Goal: Task Accomplishment & Management: Use online tool/utility

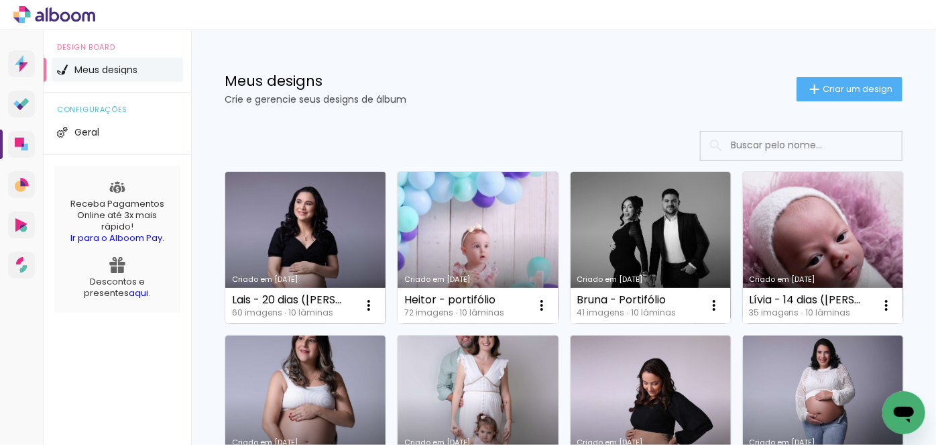
click at [338, 231] on link "Criado em [DATE]" at bounding box center [305, 248] width 160 height 152
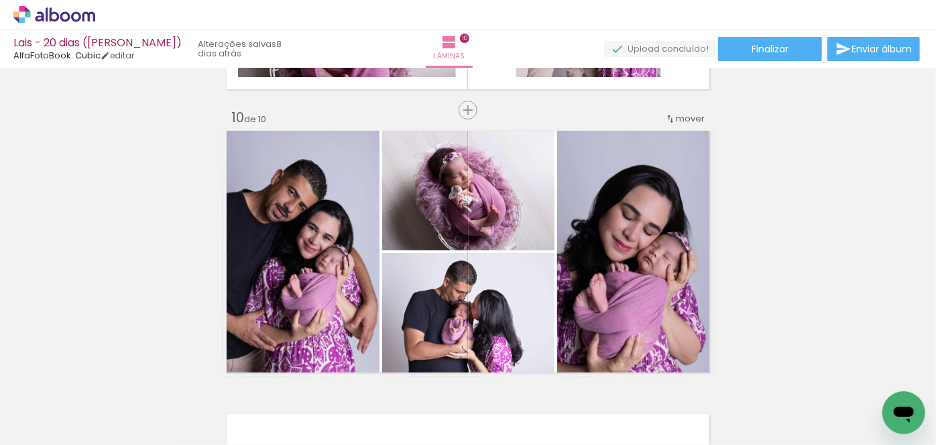
scroll to position [2506, 0]
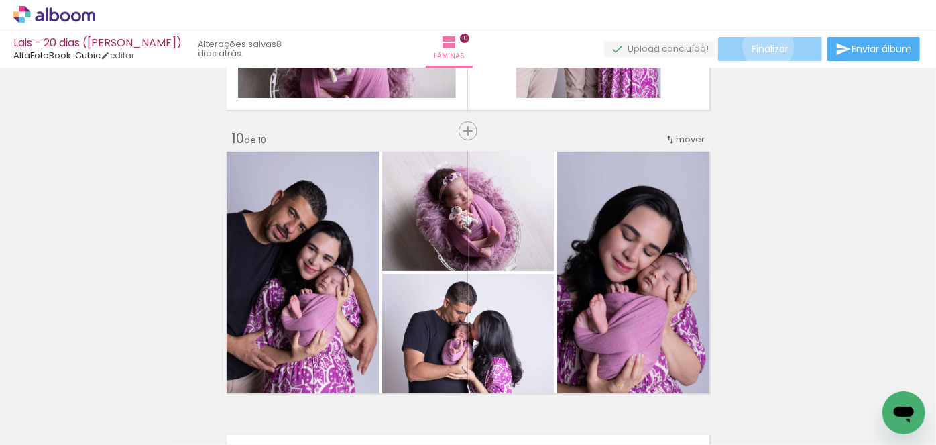
click at [764, 46] on span "Finalizar" at bounding box center [770, 48] width 37 height 9
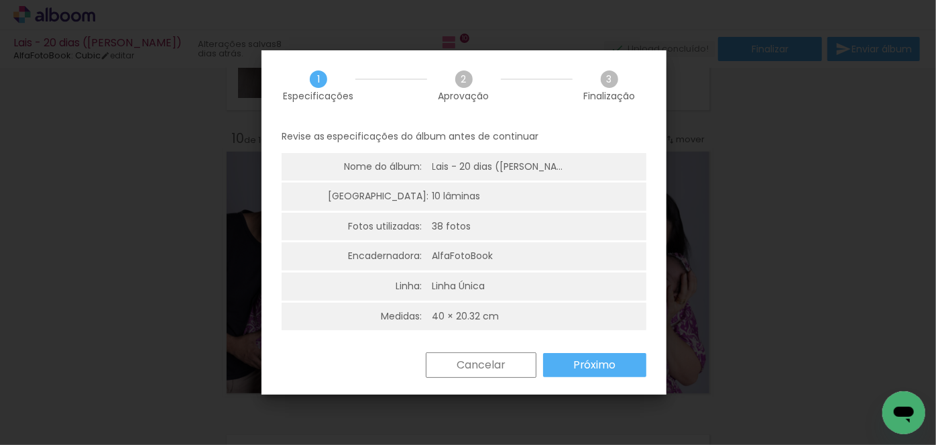
click at [0, 0] on slot "Próximo" at bounding box center [0, 0] width 0 height 0
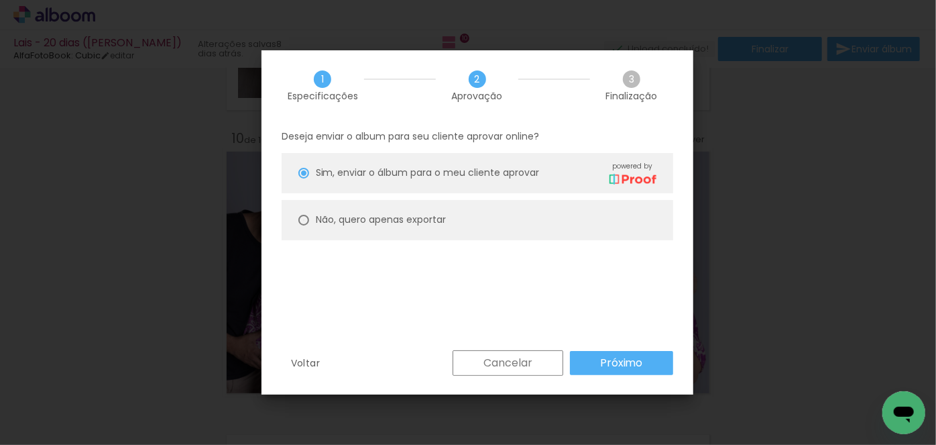
click at [300, 218] on div at bounding box center [303, 220] width 11 height 11
type paper-radio-button "on"
click at [0, 0] on slot "Próximo" at bounding box center [0, 0] width 0 height 0
type input "Alta, 300 DPI"
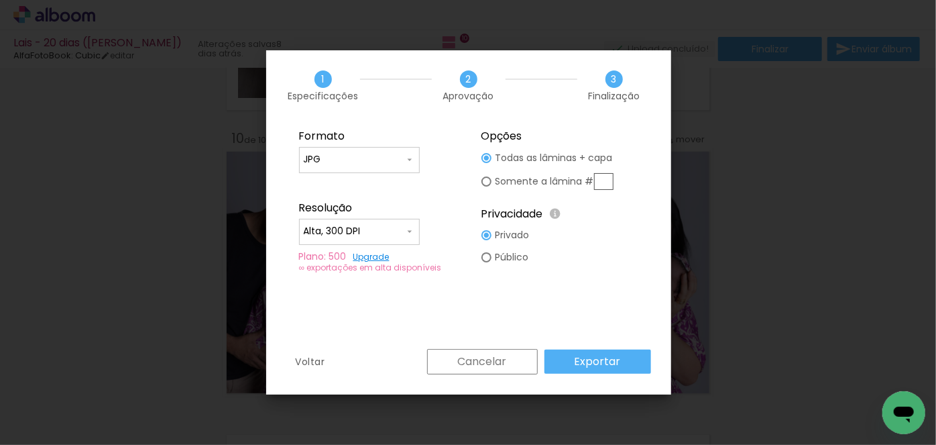
click at [0, 0] on slot "Exportar" at bounding box center [0, 0] width 0 height 0
